Goal: Book appointment/travel/reservation

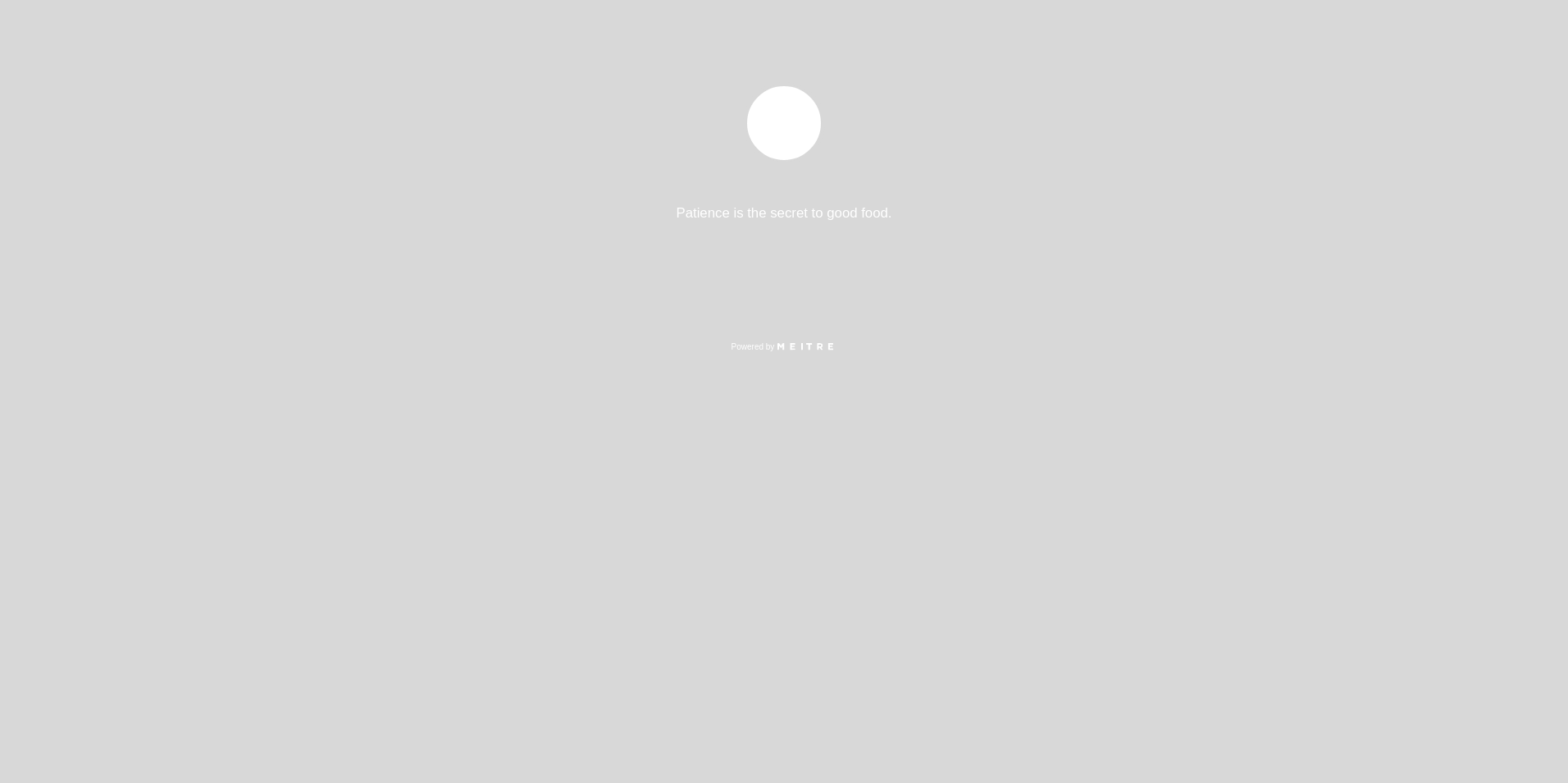
select select "es"
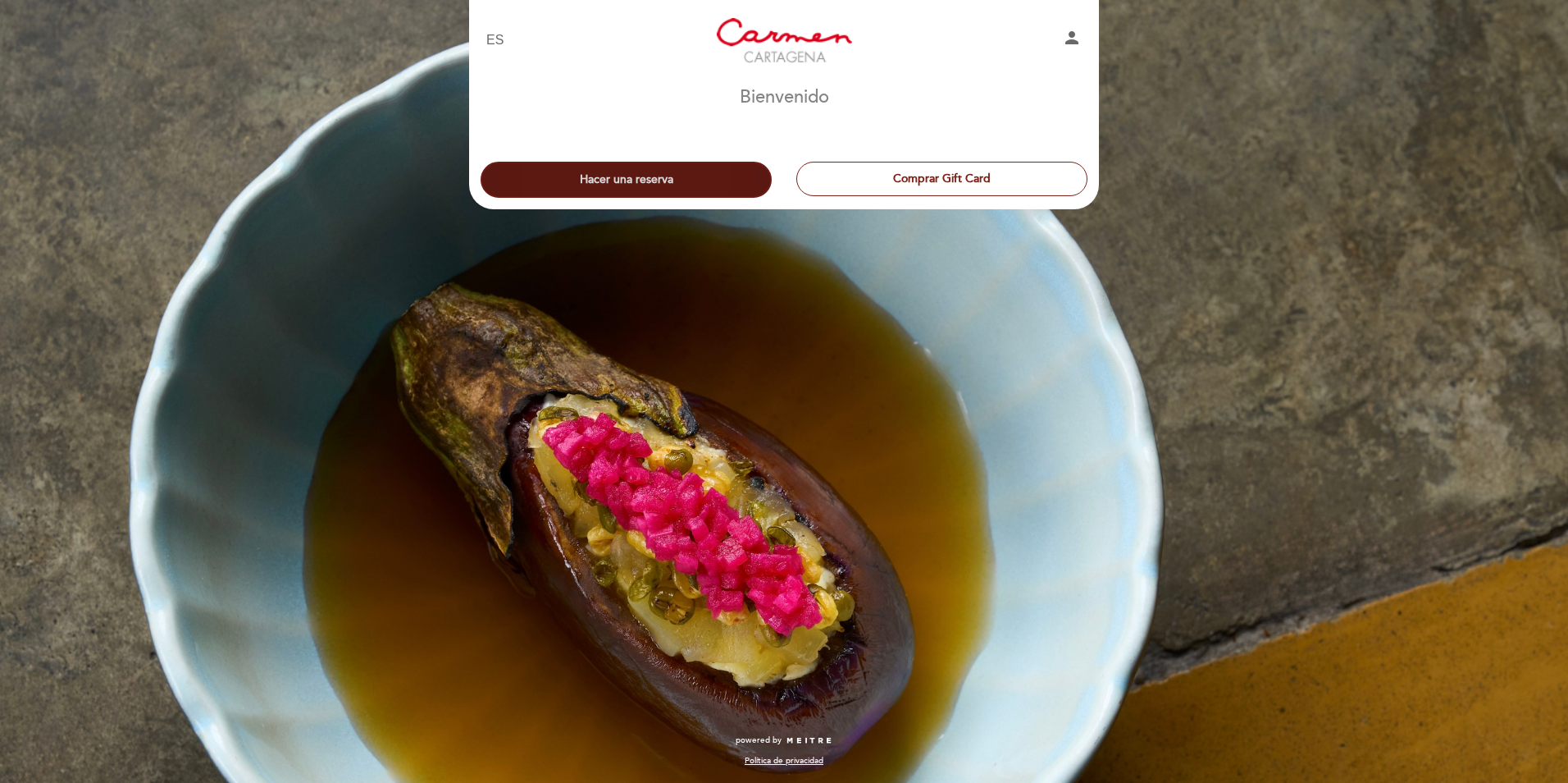
click at [651, 174] on button "Hacer una reserva" at bounding box center [626, 179] width 291 height 36
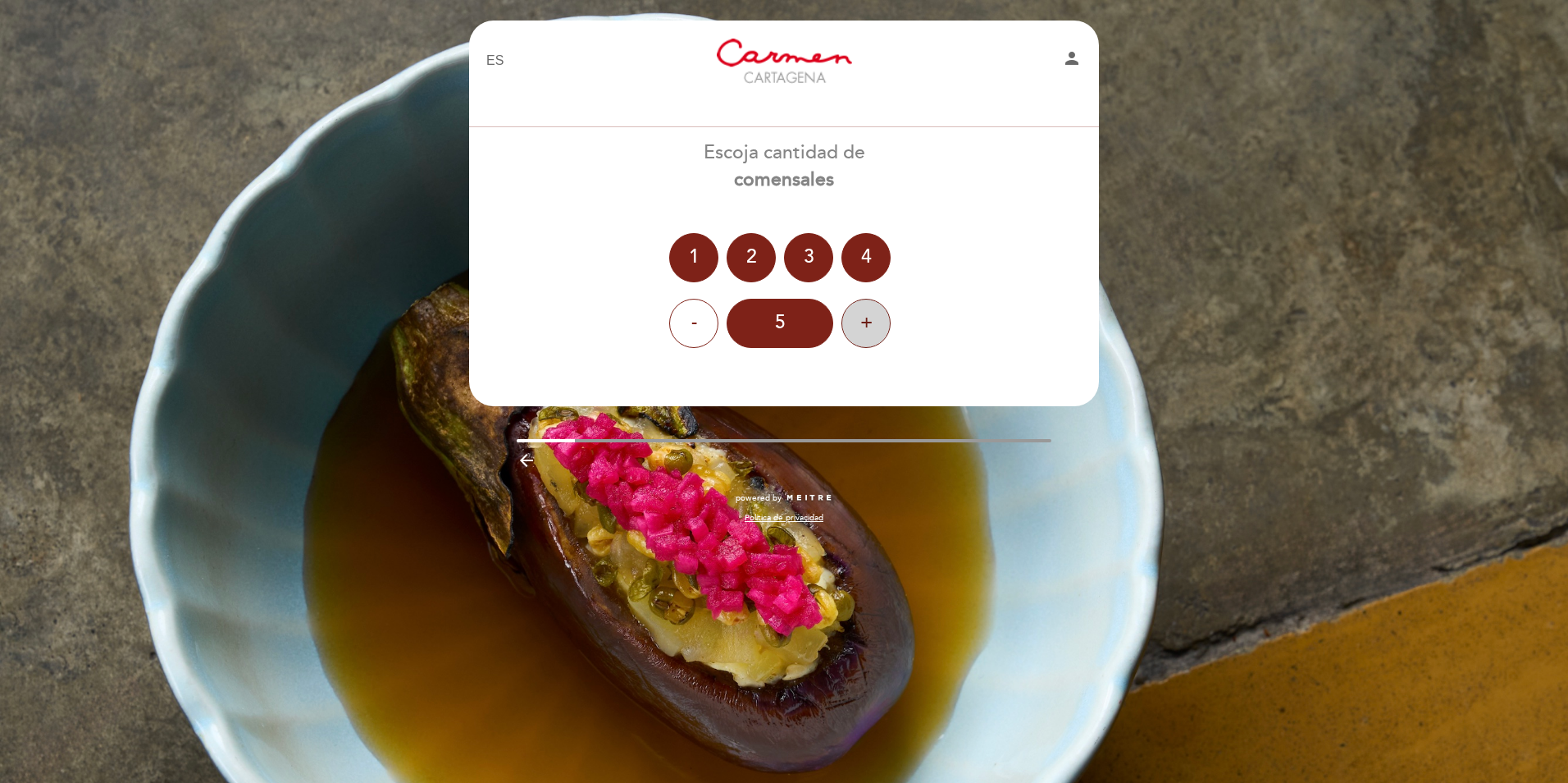
click at [869, 323] on div "+" at bounding box center [866, 323] width 50 height 50
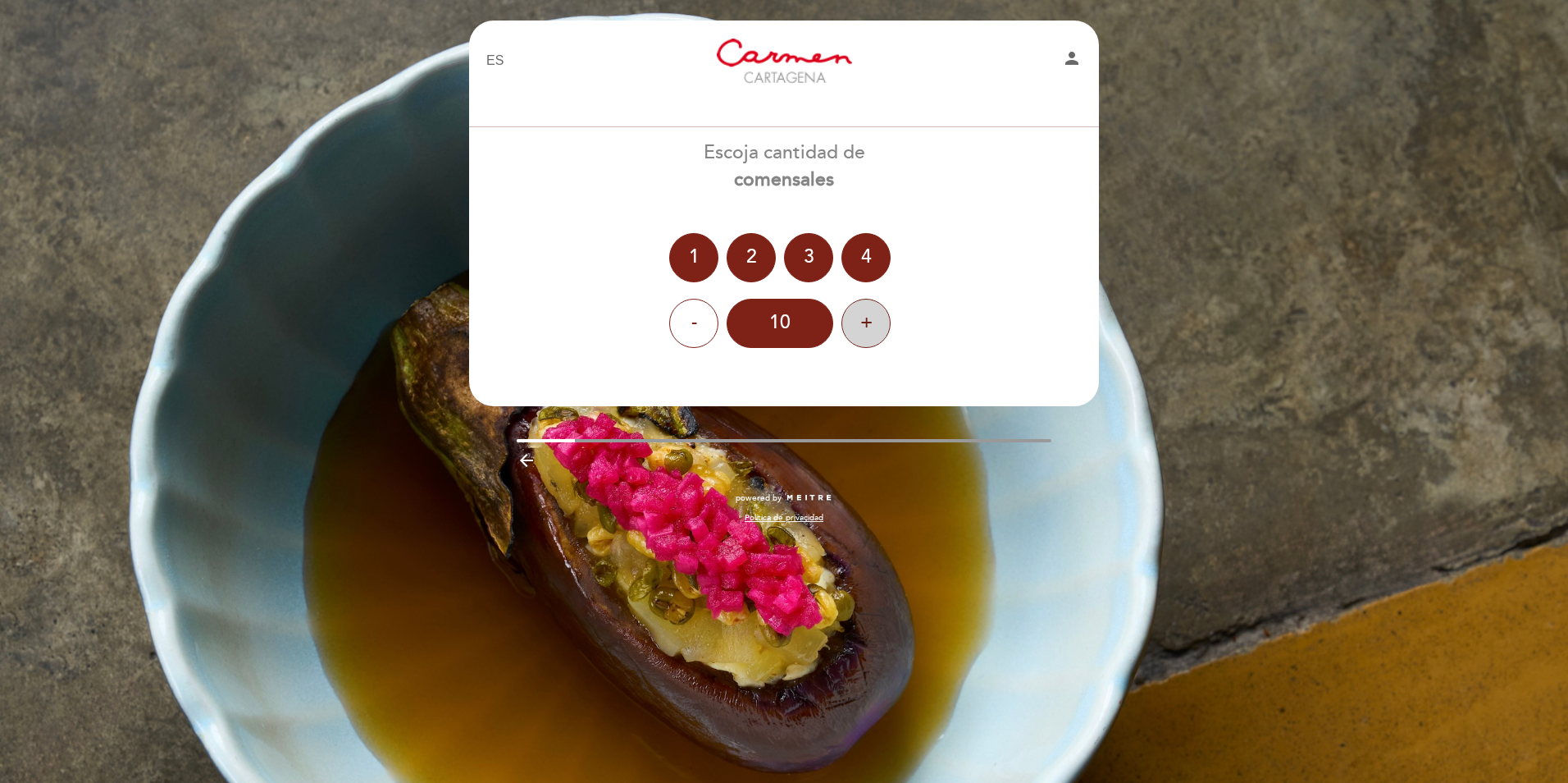
click at [877, 323] on div "+" at bounding box center [866, 323] width 50 height 50
click at [693, 330] on div "-" at bounding box center [694, 323] width 50 height 50
click at [1072, 61] on icon "person" at bounding box center [1071, 58] width 19 height 19
